Goal: Task Accomplishment & Management: Use online tool/utility

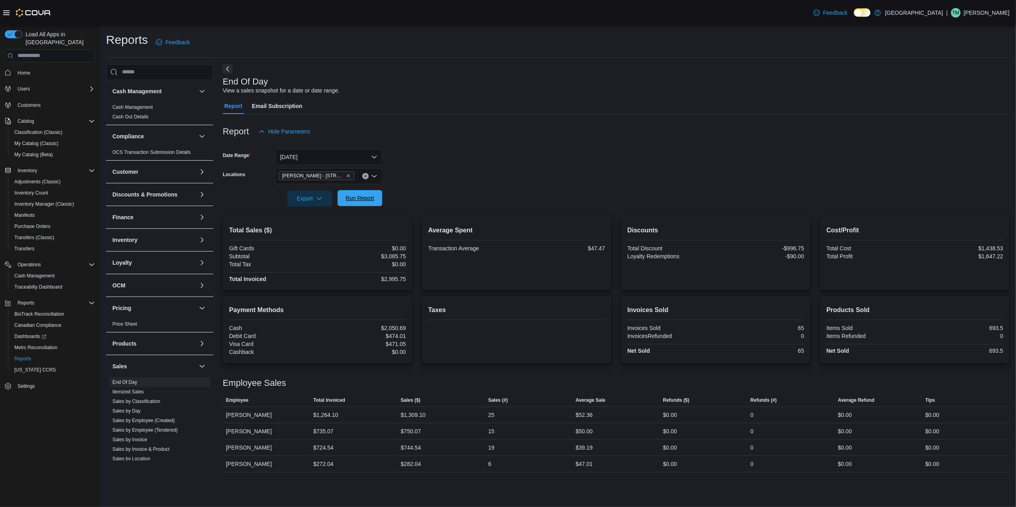
click at [364, 195] on span "Run Report" at bounding box center [359, 198] width 29 height 8
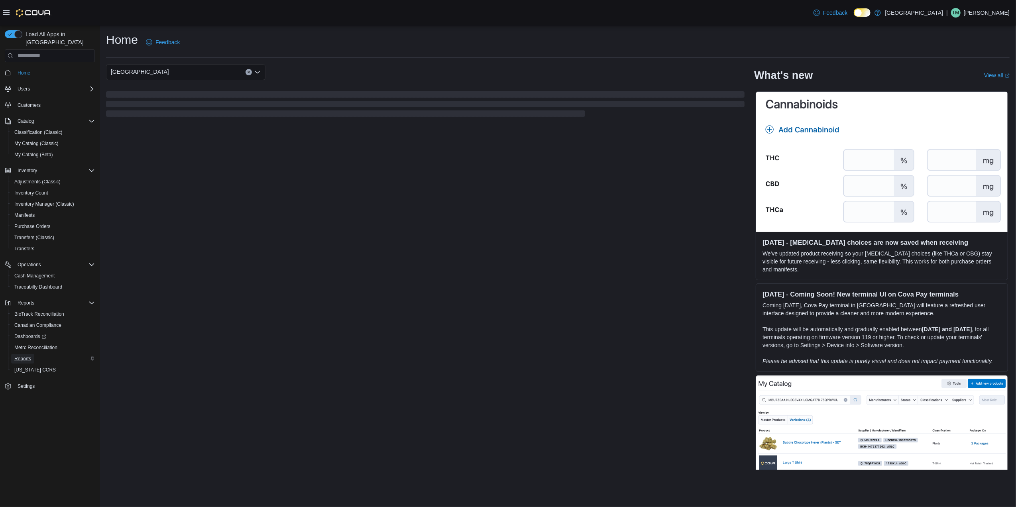
click at [15, 355] on span "Reports" at bounding box center [22, 358] width 17 height 6
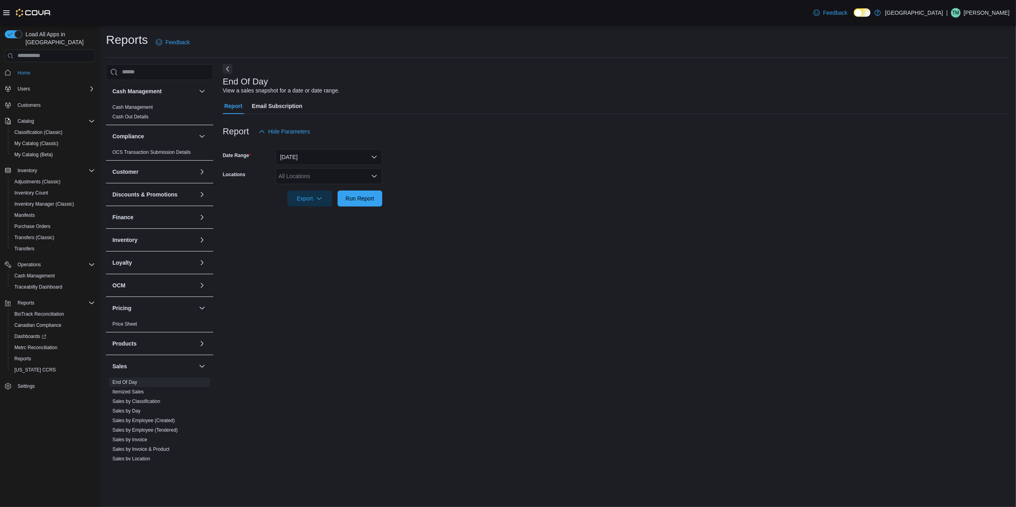
drag, startPoint x: 360, startPoint y: 170, endPoint x: 359, endPoint y: 174, distance: 4.3
click at [359, 171] on div "All Locations" at bounding box center [328, 176] width 107 height 16
click at [331, 234] on span "[PERSON_NAME] - [STREET_ADDRESS]" at bounding box center [345, 236] width 106 height 8
click at [437, 233] on div "End Of Day View a sales snapshot for a date or date range. Report Email Subscri…" at bounding box center [616, 262] width 786 height 396
click at [372, 193] on span "Run Report" at bounding box center [359, 198] width 35 height 16
